Goal: Information Seeking & Learning: Learn about a topic

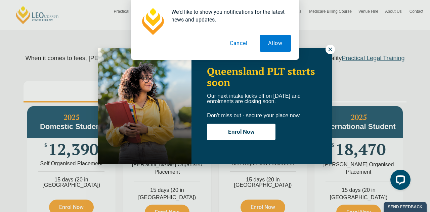
click at [242, 41] on button "Cancel" at bounding box center [239, 43] width 35 height 17
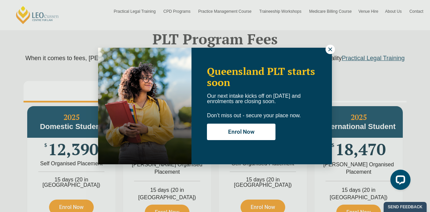
click at [330, 47] on icon at bounding box center [330, 49] width 6 height 6
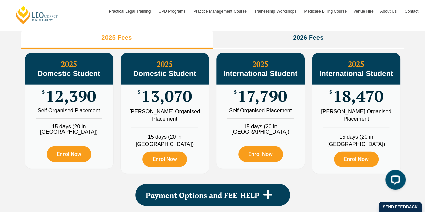
scroll to position [800, 0]
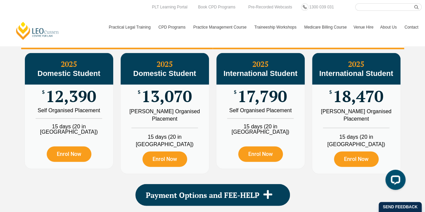
click at [332, 44] on header "[PERSON_NAME] Centre for Law Search here Practical Legal Training Our Practical…" at bounding box center [212, 23] width 425 height 46
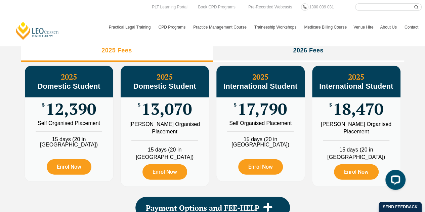
scroll to position [787, 0]
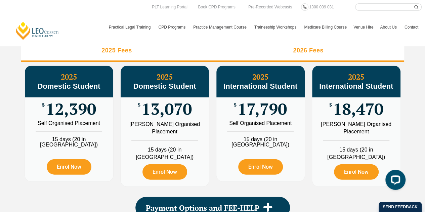
click at [340, 56] on li "2026 Fees" at bounding box center [309, 52] width 192 height 22
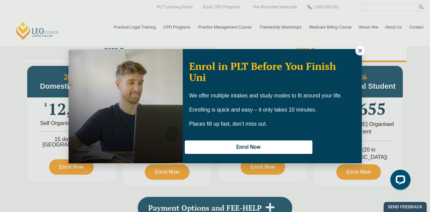
click at [359, 52] on icon at bounding box center [360, 51] width 6 height 6
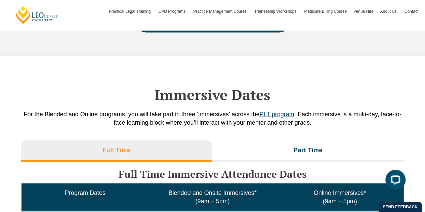
scroll to position [972, 0]
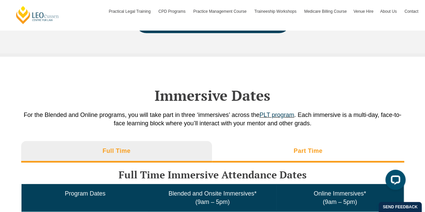
click at [287, 148] on li "Part Time" at bounding box center [308, 152] width 192 height 22
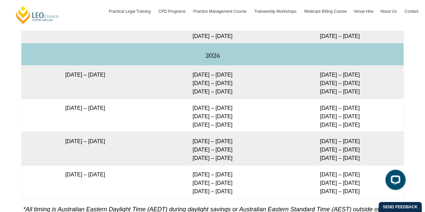
scroll to position [1196, 0]
drag, startPoint x: 44, startPoint y: 105, endPoint x: 127, endPoint y: 108, distance: 83.1
click at [127, 108] on td "[DATE] – [DATE]" at bounding box center [85, 115] width 127 height 33
copy td "[DATE] – [DATE]"
click at [170, 121] on td "[DATE] – [DATE] [DATE] – [DATE] [DATE] – [DATE]" at bounding box center [212, 115] width 127 height 33
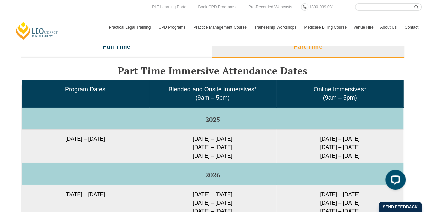
scroll to position [1040, 0]
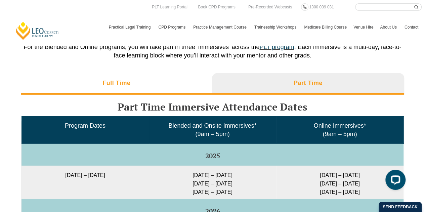
click at [155, 80] on li "Full Time" at bounding box center [116, 84] width 191 height 22
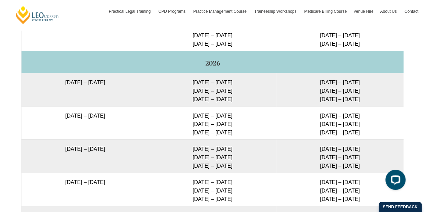
scroll to position [1225, 0]
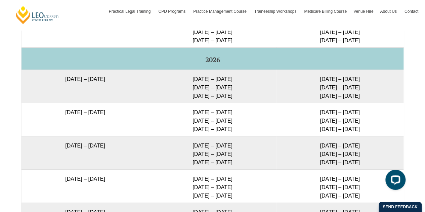
drag, startPoint x: 47, startPoint y: 143, endPoint x: 123, endPoint y: 143, distance: 76.3
click at [123, 143] on td "[DATE] – [DATE]" at bounding box center [85, 152] width 127 height 33
copy td "[DATE] – [DATE]"
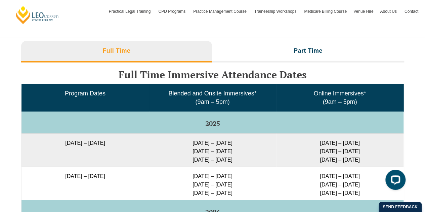
scroll to position [1058, 0]
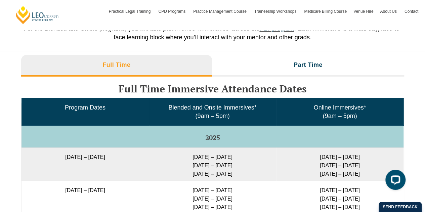
click at [266, 31] on p "For the Blended and Online programs, you will take part in three ‘immersives’ a…" at bounding box center [212, 33] width 383 height 17
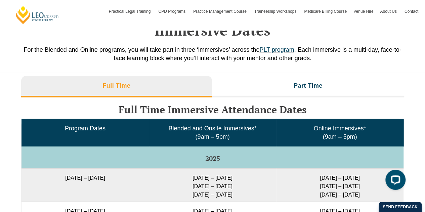
scroll to position [1038, 0]
